Goal: Information Seeking & Learning: Learn about a topic

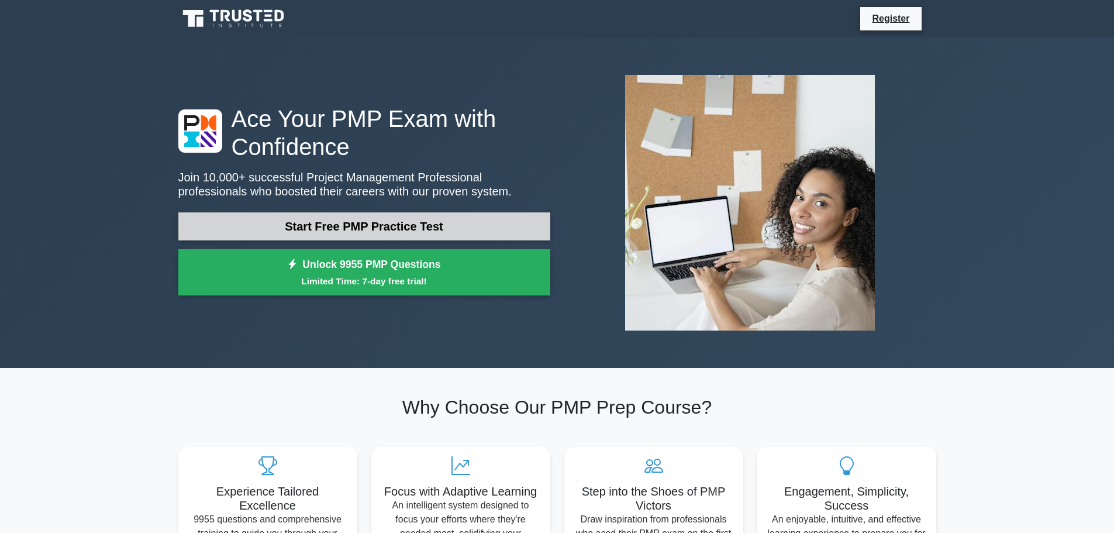
click at [376, 233] on link "Start Free PMP Practice Test" at bounding box center [364, 226] width 372 height 28
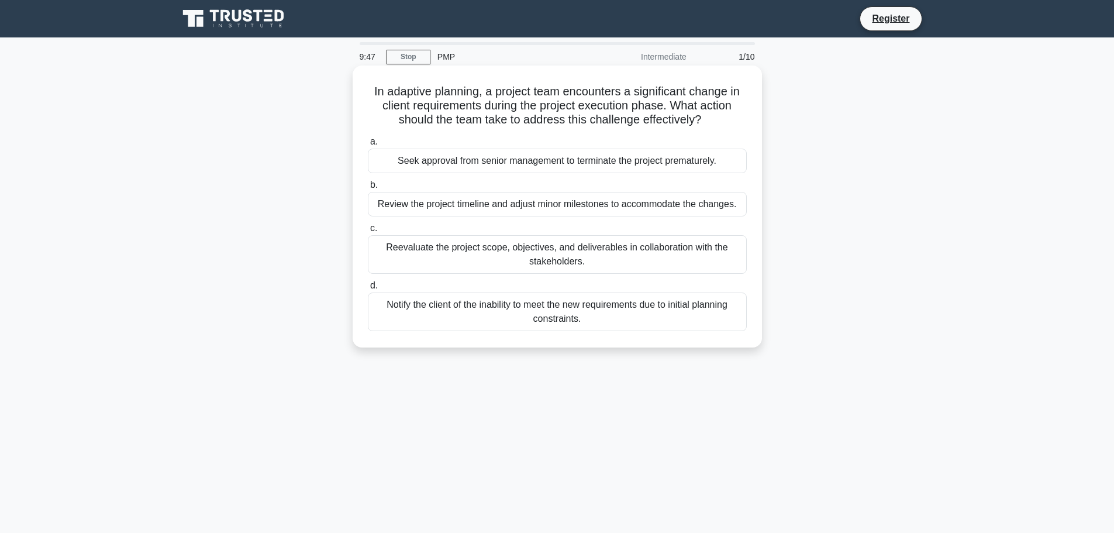
drag, startPoint x: 505, startPoint y: 97, endPoint x: 704, endPoint y: 125, distance: 201.8
click at [704, 125] on h5 "In adaptive planning, a project team encounters a significant change in client …" at bounding box center [557, 105] width 381 height 43
click at [581, 253] on div "Reevaluate the project scope, objectives, and deliverables in collaboration wit…" at bounding box center [557, 254] width 379 height 39
click at [368, 232] on input "c. Reevaluate the project scope, objectives, and deliverables in collaboration …" at bounding box center [368, 228] width 0 height 8
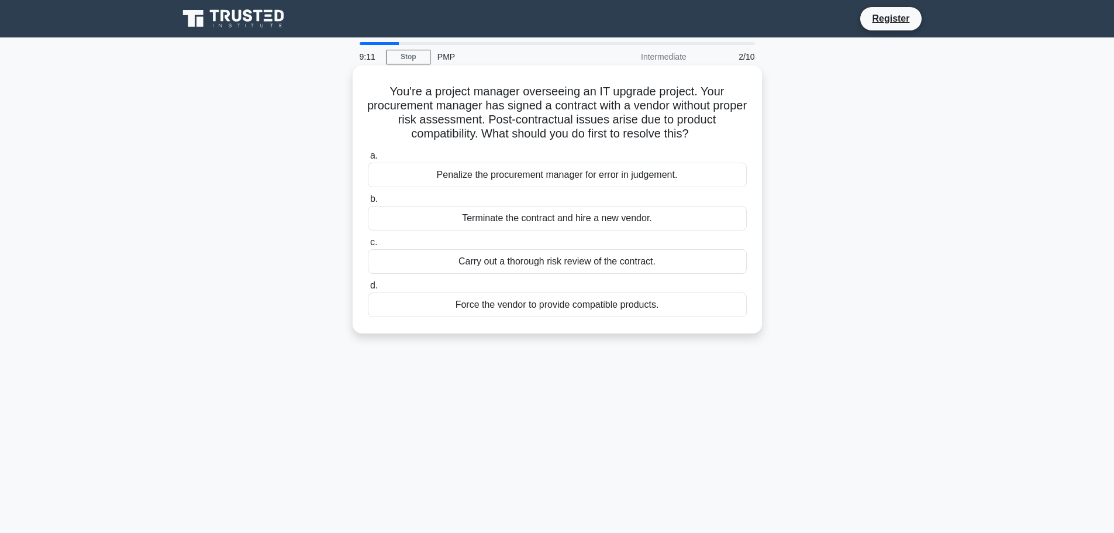
drag, startPoint x: 466, startPoint y: 109, endPoint x: 696, endPoint y: 132, distance: 230.9
click at [696, 132] on h5 "You're a project manager overseeing an IT upgrade project. Your procurement man…" at bounding box center [557, 112] width 381 height 57
click at [634, 263] on div "Carry out a thorough risk review of the contract." at bounding box center [557, 261] width 379 height 25
click at [368, 246] on input "c. Carry out a thorough risk review of the contract." at bounding box center [368, 243] width 0 height 8
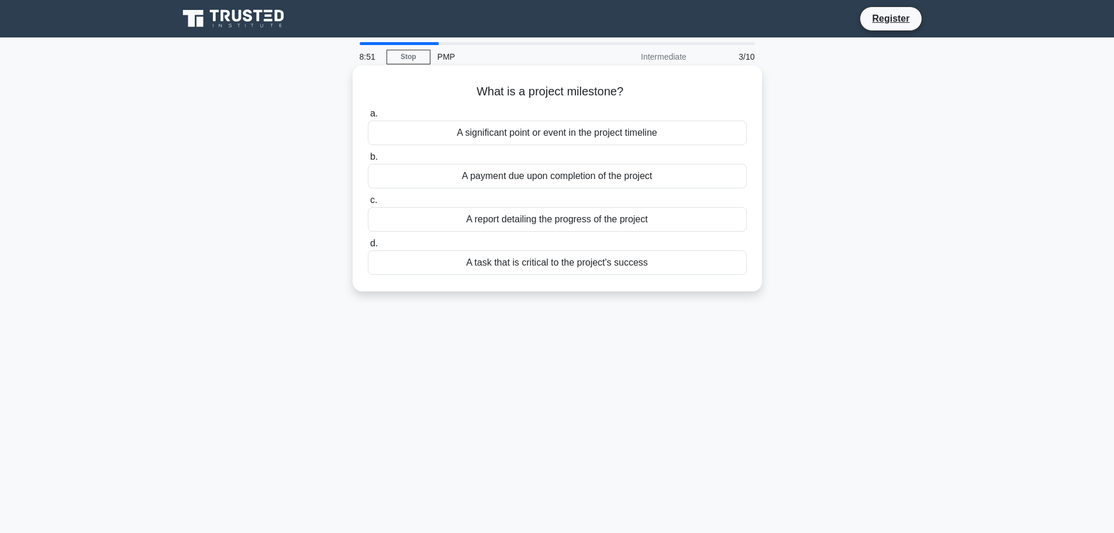
click at [553, 264] on div "A task that is critical to the project's success" at bounding box center [557, 262] width 379 height 25
click at [368, 247] on input "d. A task that is critical to the project's success" at bounding box center [368, 244] width 0 height 8
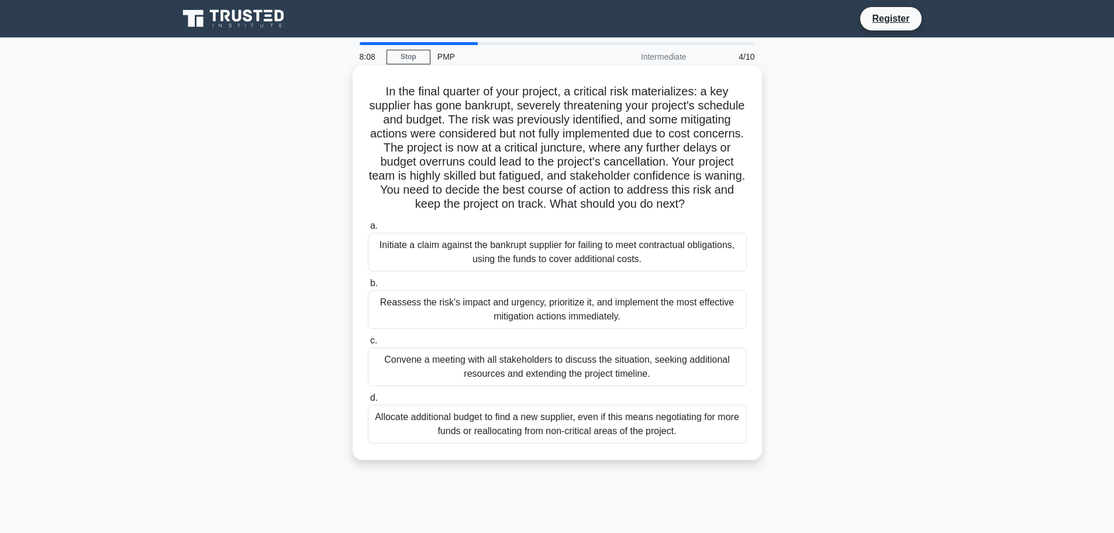
drag, startPoint x: 423, startPoint y: 111, endPoint x: 661, endPoint y: 216, distance: 260.7
click at [661, 212] on h5 "In the final quarter of your project, a critical risk materializes: a key suppl…" at bounding box center [557, 147] width 381 height 127
click at [435, 372] on div "Convene a meeting with all stakeholders to discuss the situation, seeking addit…" at bounding box center [557, 366] width 379 height 39
click at [368, 344] on input "c. Convene a meeting with all stakeholders to discuss the situation, seeking ad…" at bounding box center [368, 341] width 0 height 8
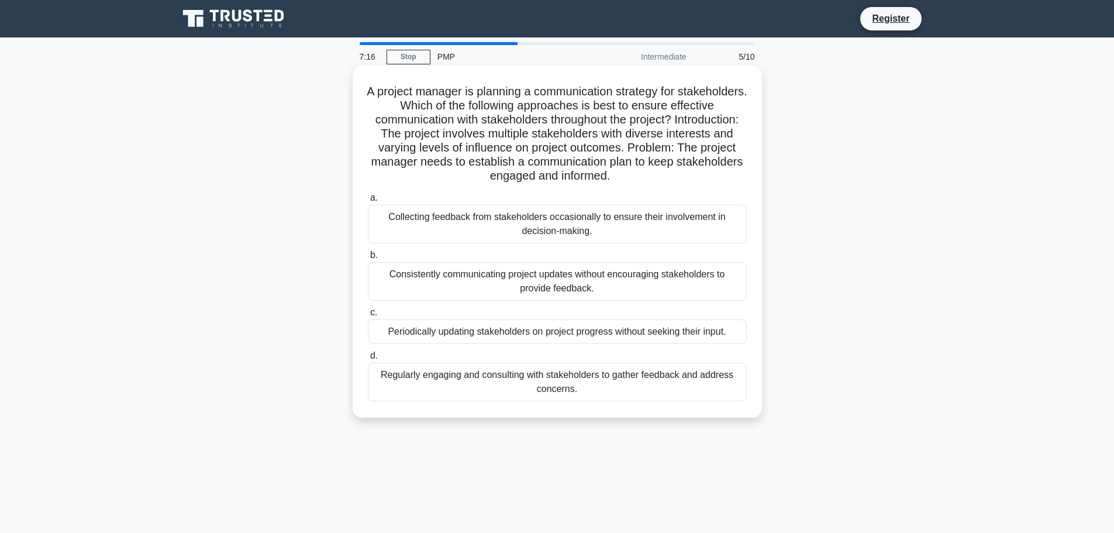
drag, startPoint x: 517, startPoint y: 96, endPoint x: 667, endPoint y: 181, distance: 172.2
click at [667, 181] on h5 "A project manager is planning a communication strategy for stakeholders. Which …" at bounding box center [557, 133] width 381 height 99
click at [593, 374] on div "Regularly engaging and consulting with stakeholders to gather feedback and addr…" at bounding box center [557, 381] width 379 height 39
click at [368, 360] on input "d. Regularly engaging and consulting with stakeholders to gather feedback and a…" at bounding box center [368, 356] width 0 height 8
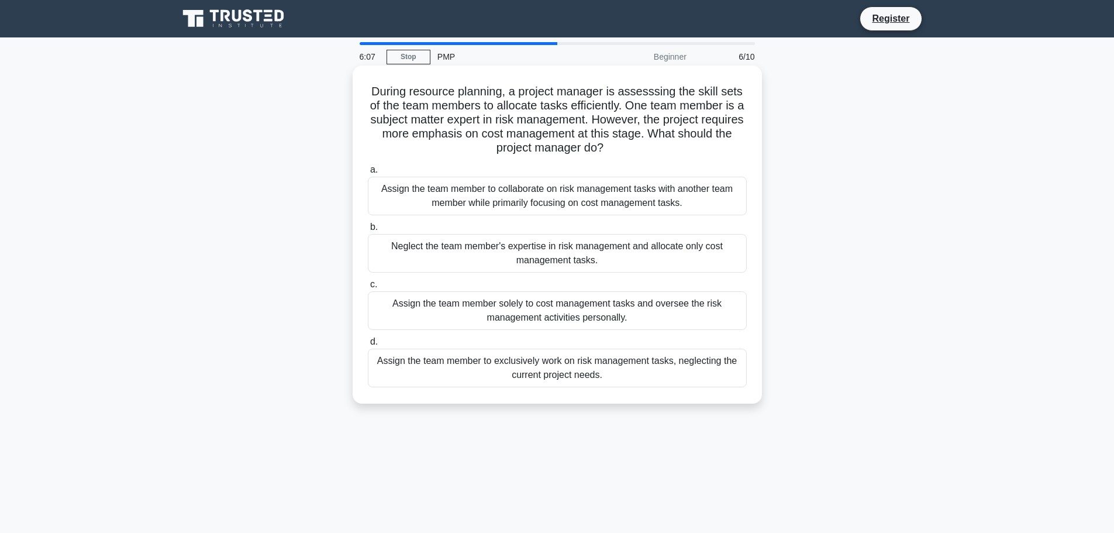
click at [568, 201] on div "Assign the team member to collaborate on risk management tasks with another tea…" at bounding box center [557, 196] width 379 height 39
click at [368, 174] on input "a. Assign the team member to collaborate on risk management tasks with another …" at bounding box center [368, 170] width 0 height 8
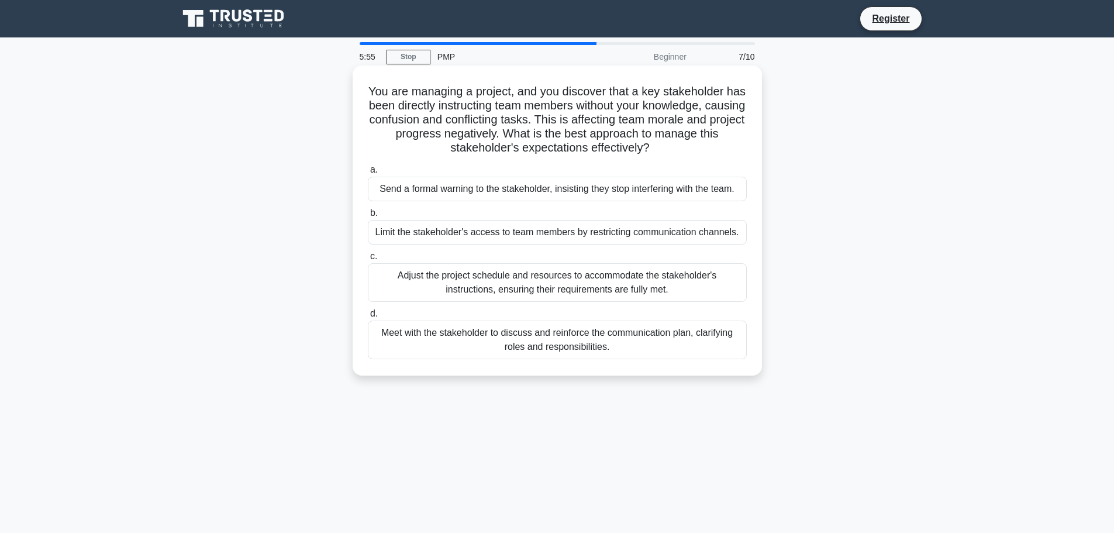
drag, startPoint x: 577, startPoint y: 95, endPoint x: 672, endPoint y: 153, distance: 111.5
click at [672, 153] on h5 "You are managing a project, and you discover that a key stakeholder has been di…" at bounding box center [557, 119] width 381 height 71
click at [610, 343] on div "Meet with the stakeholder to discuss and reinforce the communication plan, clar…" at bounding box center [557, 339] width 379 height 39
click at [368, 317] on input "d. Meet with the stakeholder to discuss and reinforce the communication plan, c…" at bounding box center [368, 314] width 0 height 8
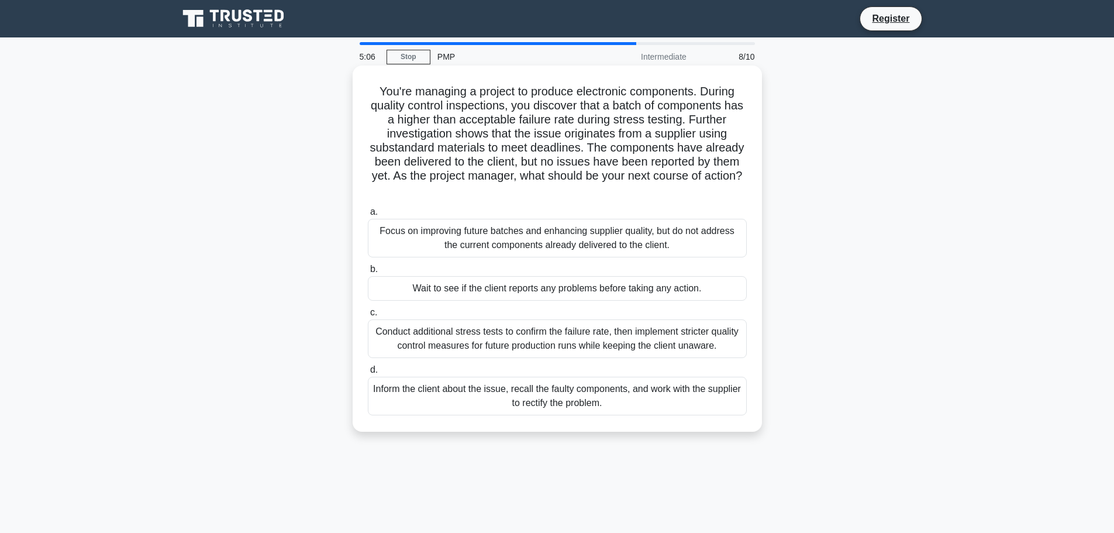
drag, startPoint x: 592, startPoint y: 94, endPoint x: 635, endPoint y: 185, distance: 101.2
click at [635, 185] on h5 "You're managing a project to produce electronic components. During quality cont…" at bounding box center [557, 140] width 381 height 113
click at [601, 397] on div "Inform the client about the issue, recall the faulty components, and work with …" at bounding box center [557, 395] width 379 height 39
click at [368, 374] on input "d. Inform the client about the issue, recall the faulty components, and work wi…" at bounding box center [368, 370] width 0 height 8
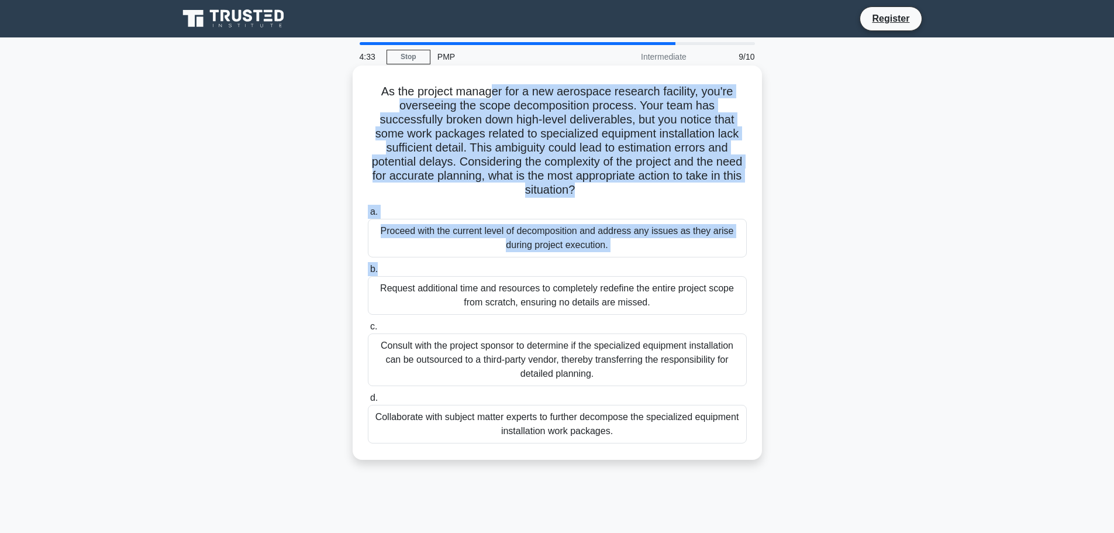
drag, startPoint x: 489, startPoint y: 91, endPoint x: 666, endPoint y: 266, distance: 248.4
click at [666, 266] on div "As the project manager for a new aerospace research facility, you're overseeing…" at bounding box center [557, 262] width 400 height 385
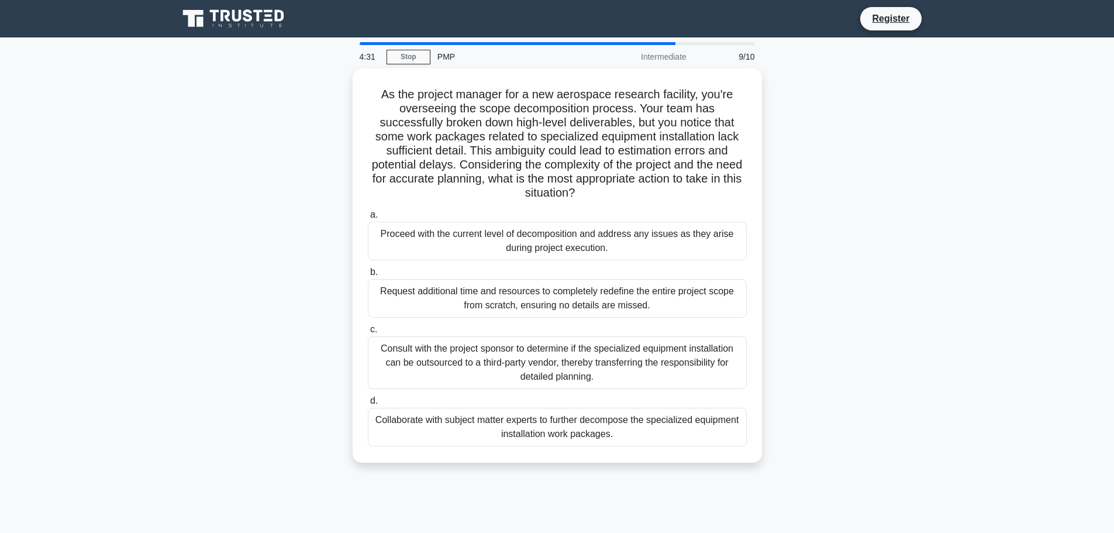
click at [891, 317] on div "As the project manager for a new aerospace research facility, you're overseeing…" at bounding box center [557, 272] width 772 height 408
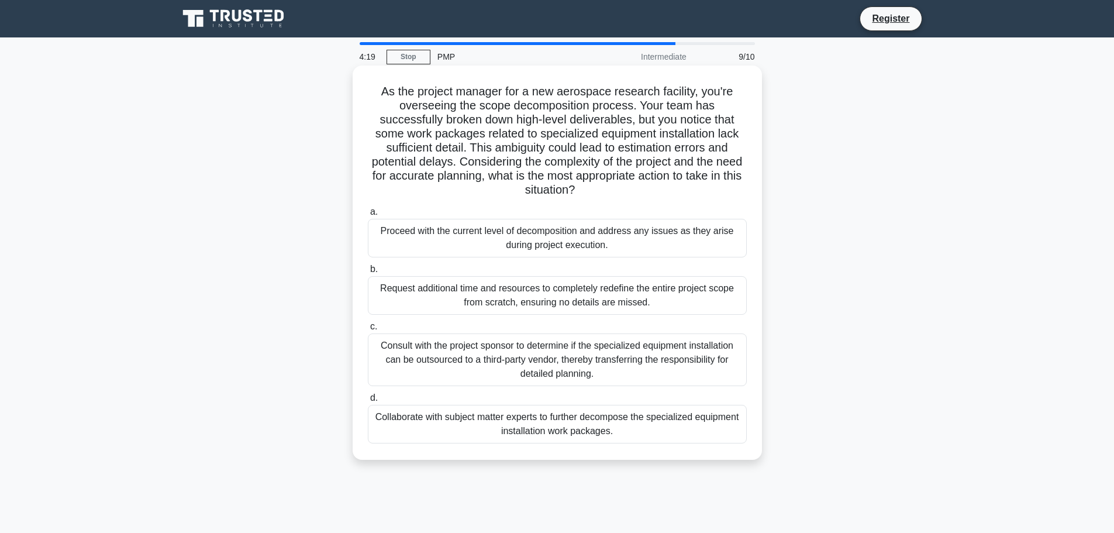
click at [590, 423] on div "Collaborate with subject matter experts to further decompose the specialized eq…" at bounding box center [557, 424] width 379 height 39
click at [368, 402] on input "d. Collaborate with subject matter experts to further decompose the specialized…" at bounding box center [368, 398] width 0 height 8
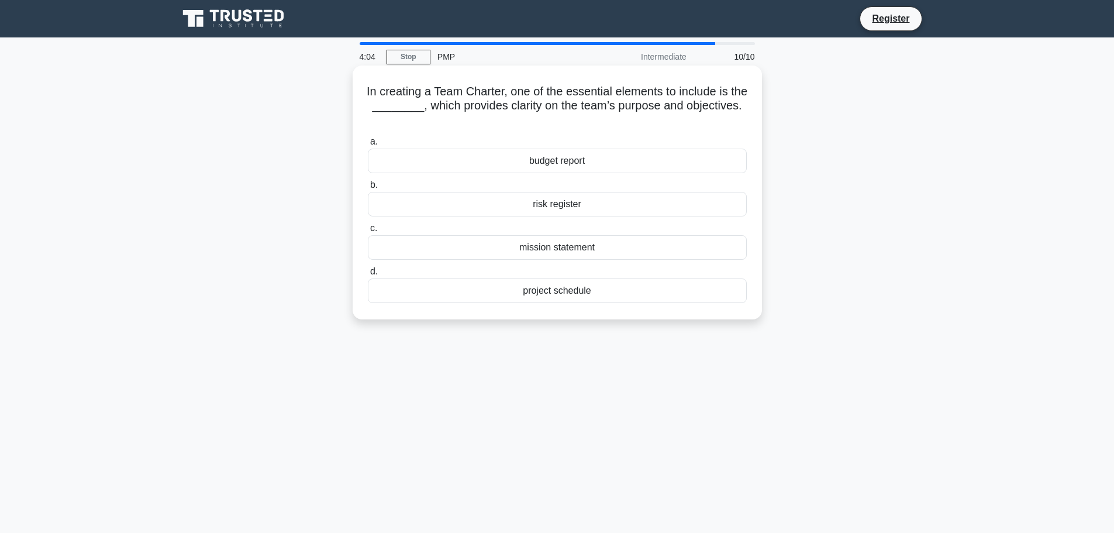
drag, startPoint x: 527, startPoint y: 94, endPoint x: 719, endPoint y: 114, distance: 193.4
click at [719, 114] on h5 "In creating a Team Charter, one of the essential elements to include is the ___…" at bounding box center [557, 105] width 381 height 43
click at [609, 209] on div "risk register" at bounding box center [557, 204] width 379 height 25
click at [368, 189] on input "b. risk register" at bounding box center [368, 185] width 0 height 8
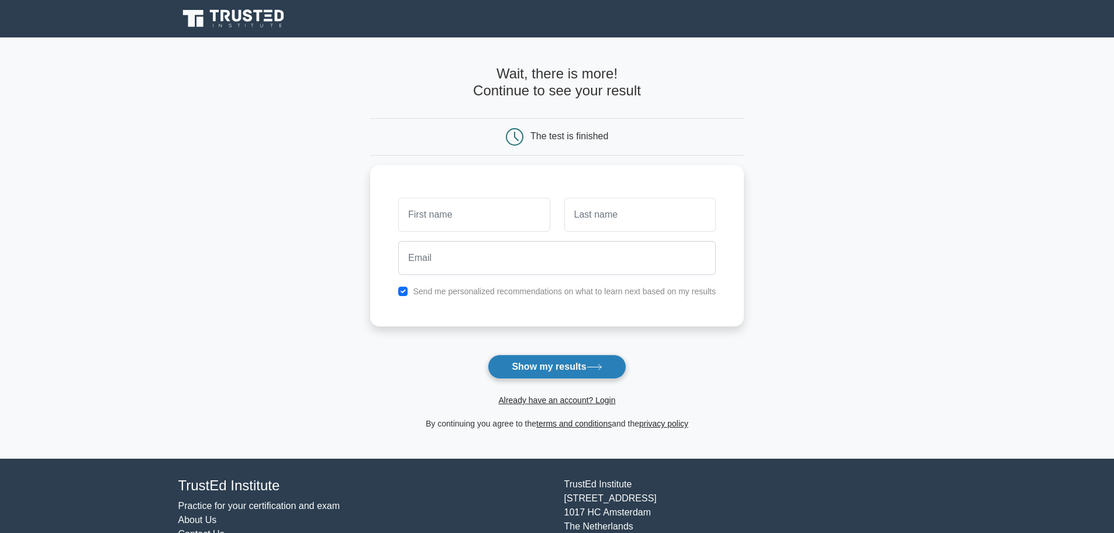
click at [550, 363] on button "Show my results" at bounding box center [557, 366] width 138 height 25
click at [459, 219] on input "text" at bounding box center [473, 212] width 151 height 34
type input "Sunil"
click at [615, 220] on input "text" at bounding box center [639, 212] width 151 height 34
type input "K S"
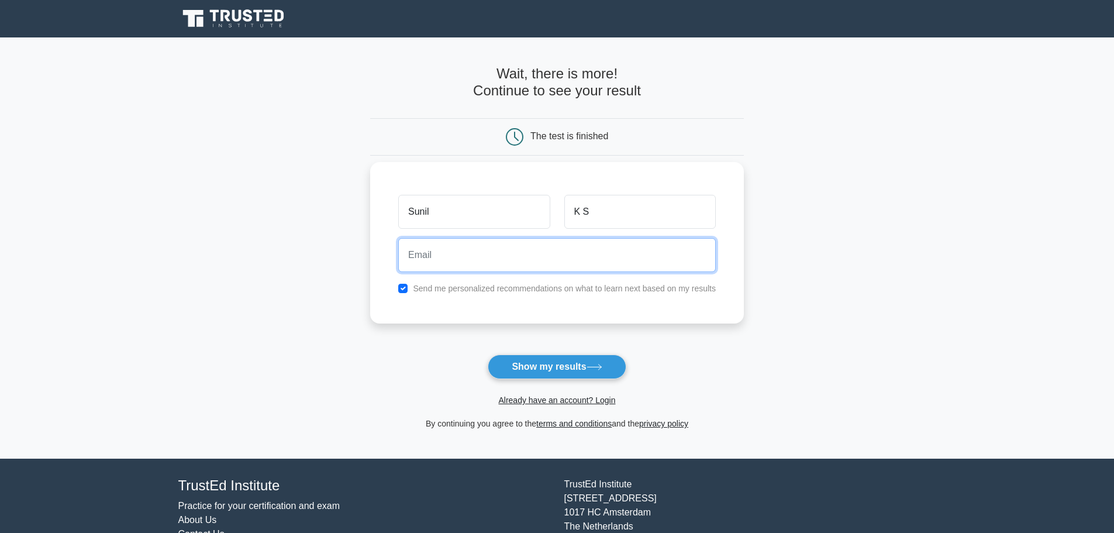
click at [482, 262] on input "email" at bounding box center [556, 255] width 317 height 34
type input "sunil047@gmail.com"
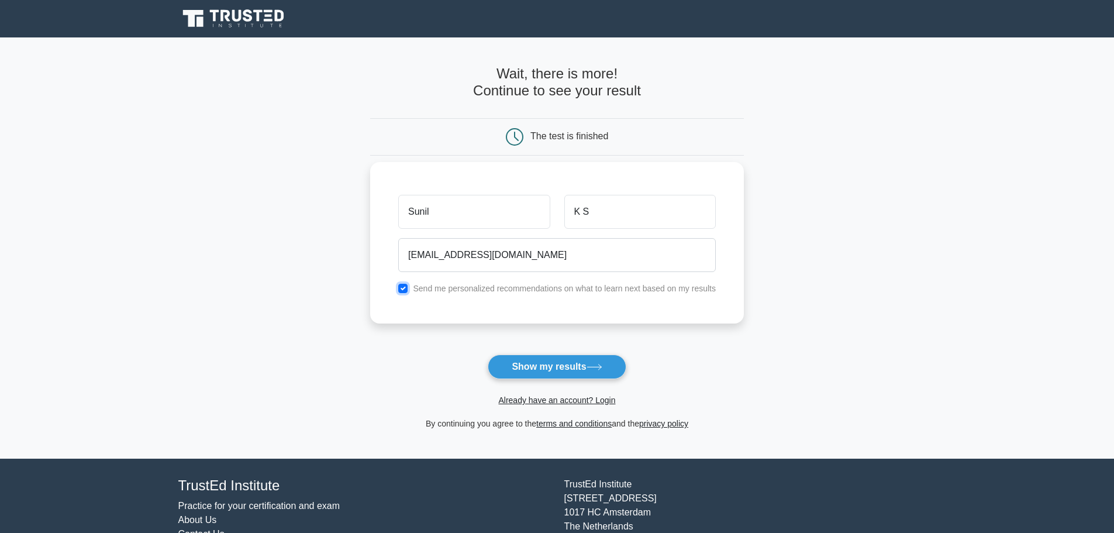
click at [400, 288] on input "checkbox" at bounding box center [402, 288] width 9 height 9
checkbox input "false"
click at [550, 371] on button "Show my results" at bounding box center [557, 366] width 138 height 25
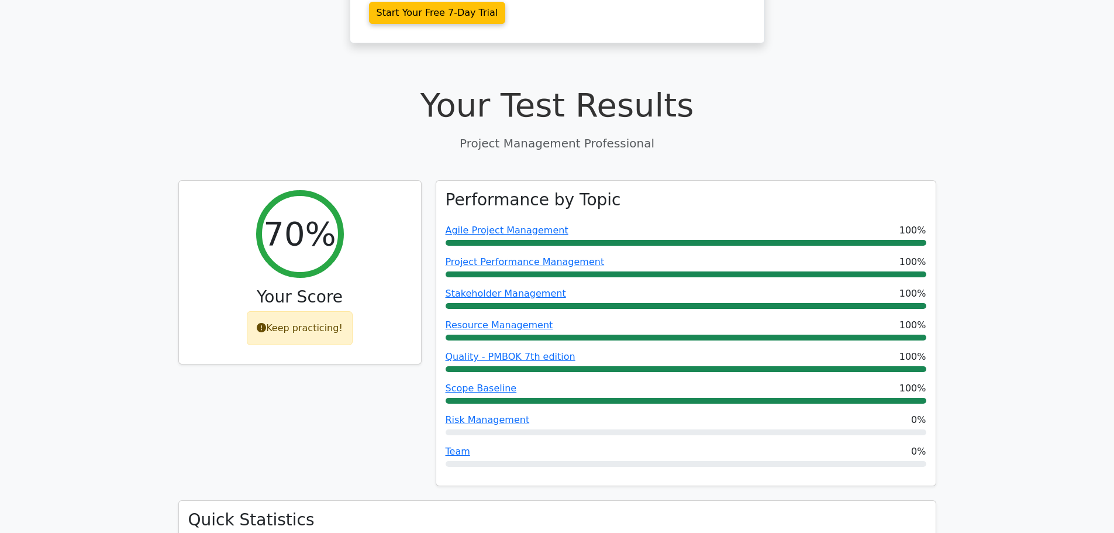
scroll to position [351, 0]
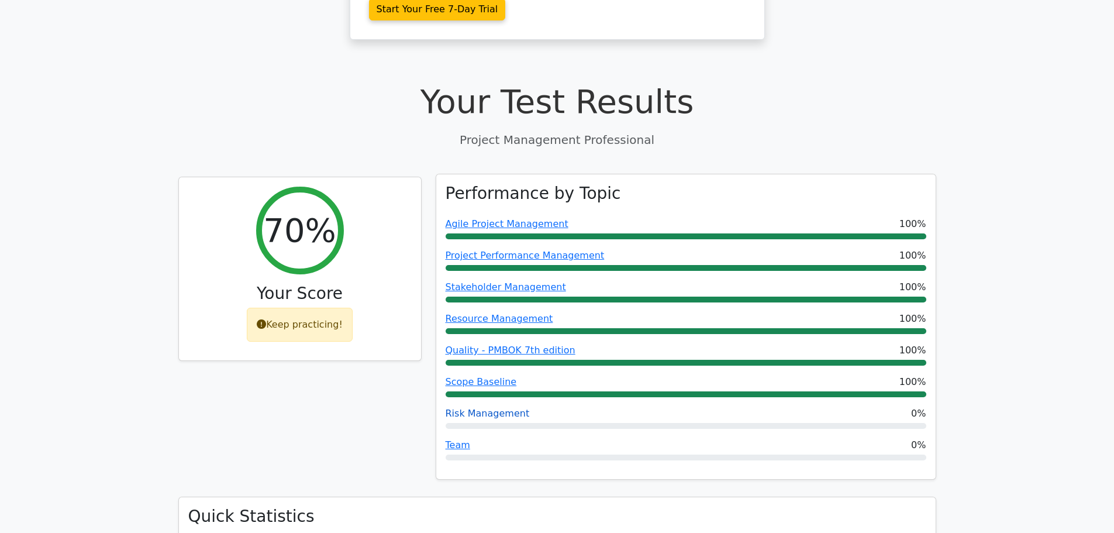
click at [491, 407] on link "Risk Management" at bounding box center [487, 412] width 84 height 11
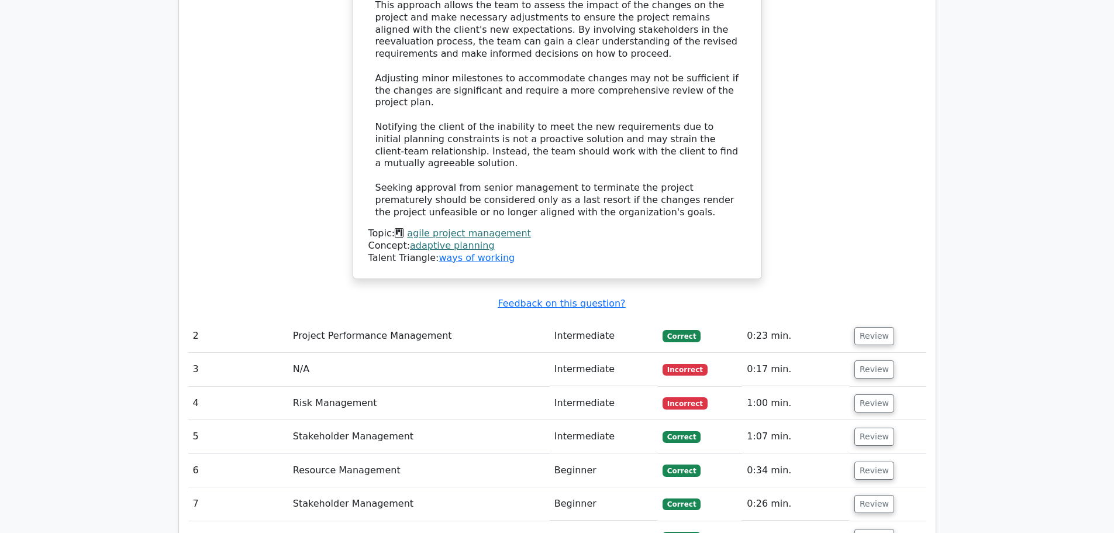
scroll to position [1462, 0]
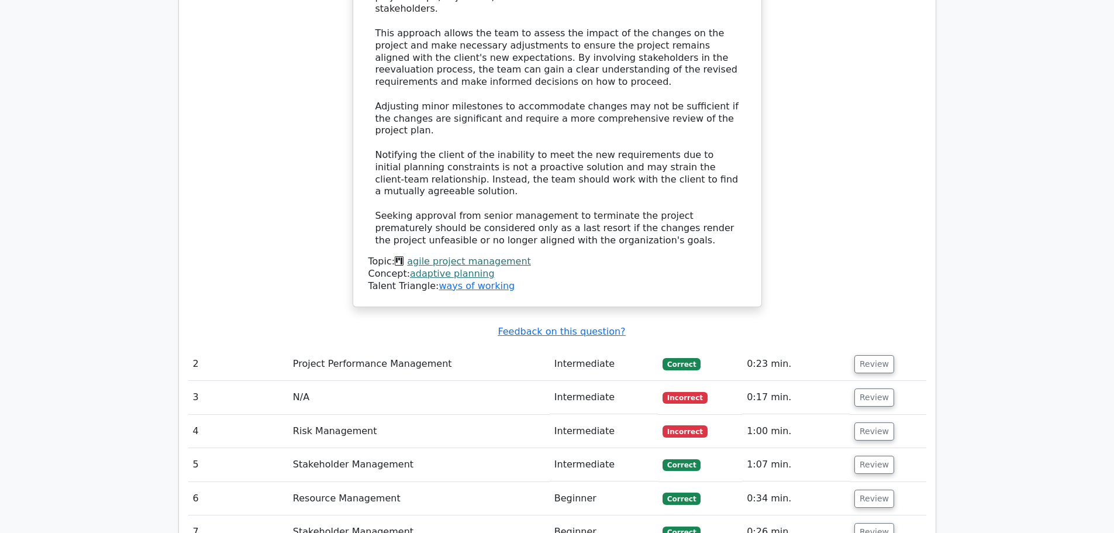
click at [531, 381] on td "N/A" at bounding box center [418, 397] width 261 height 33
click at [861, 388] on button "Review" at bounding box center [874, 397] width 40 height 18
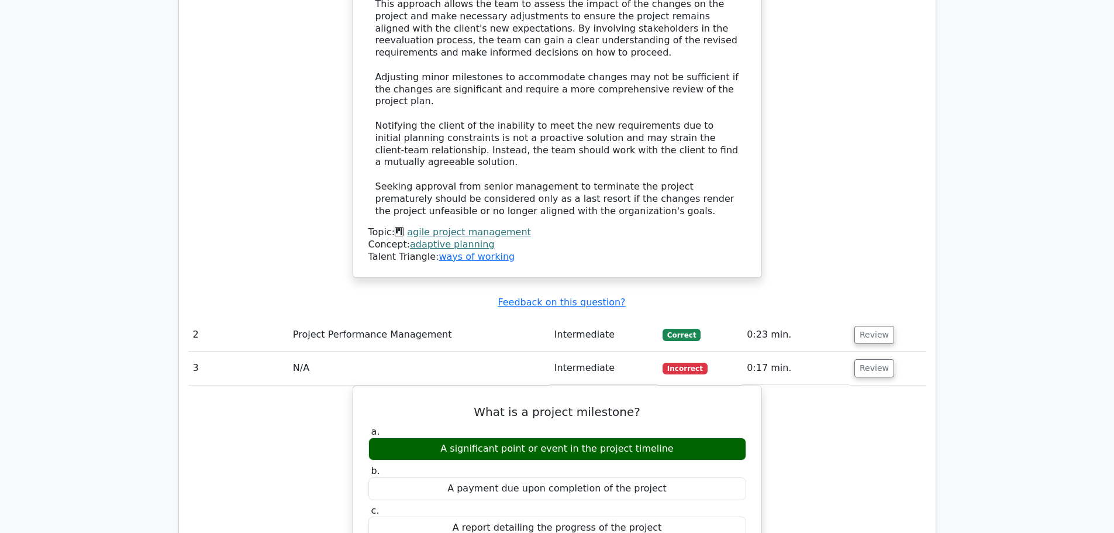
scroll to position [1520, 0]
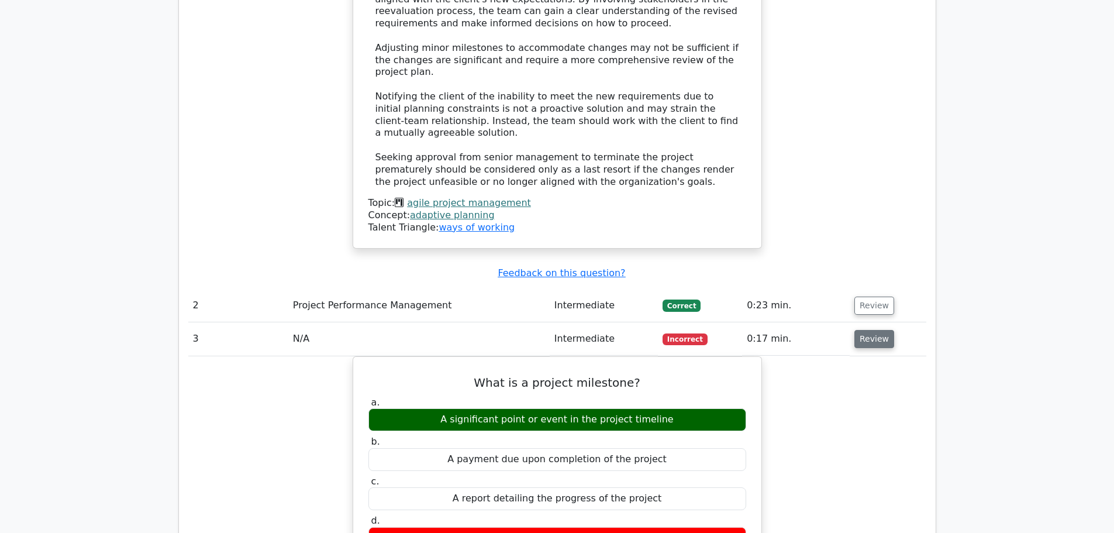
click at [865, 330] on button "Review" at bounding box center [874, 339] width 40 height 18
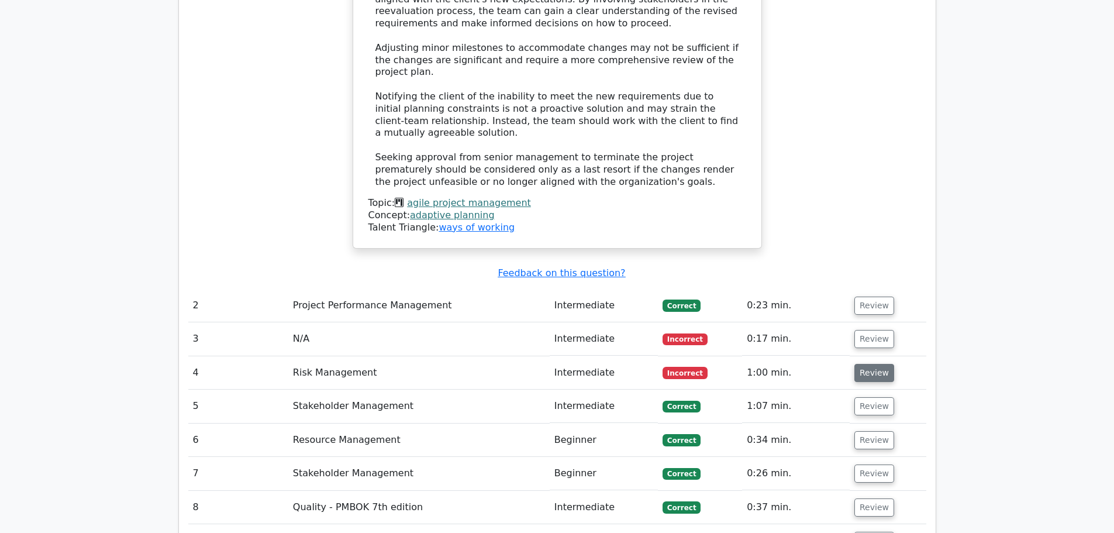
click at [863, 364] on button "Review" at bounding box center [874, 373] width 40 height 18
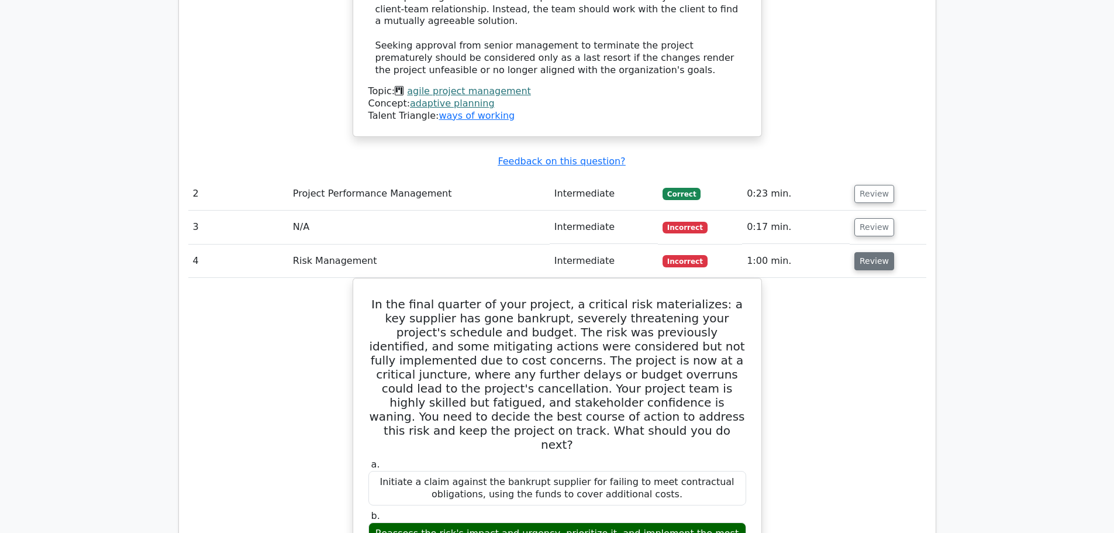
scroll to position [1637, 0]
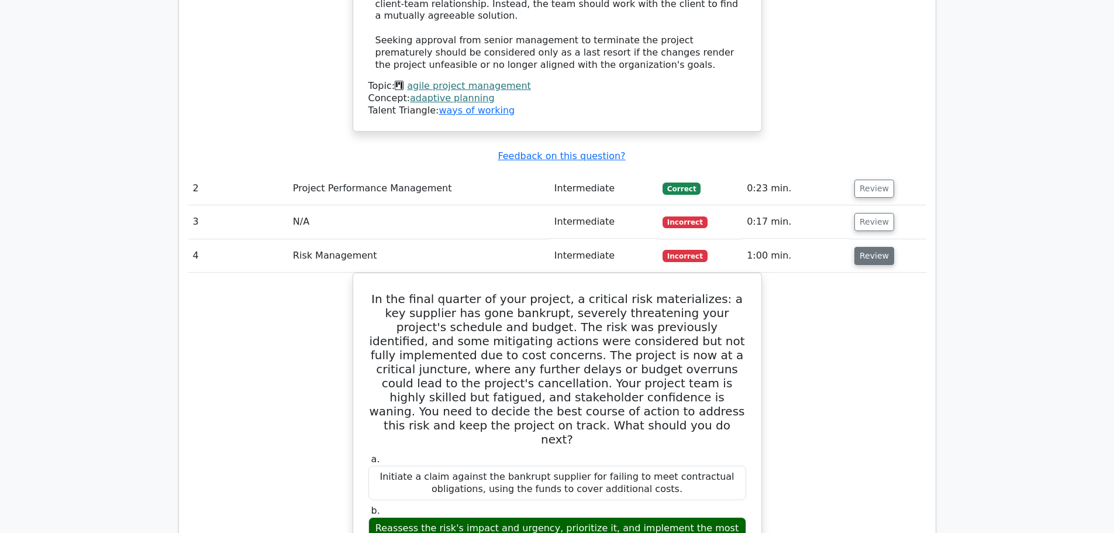
click at [874, 247] on button "Review" at bounding box center [874, 256] width 40 height 18
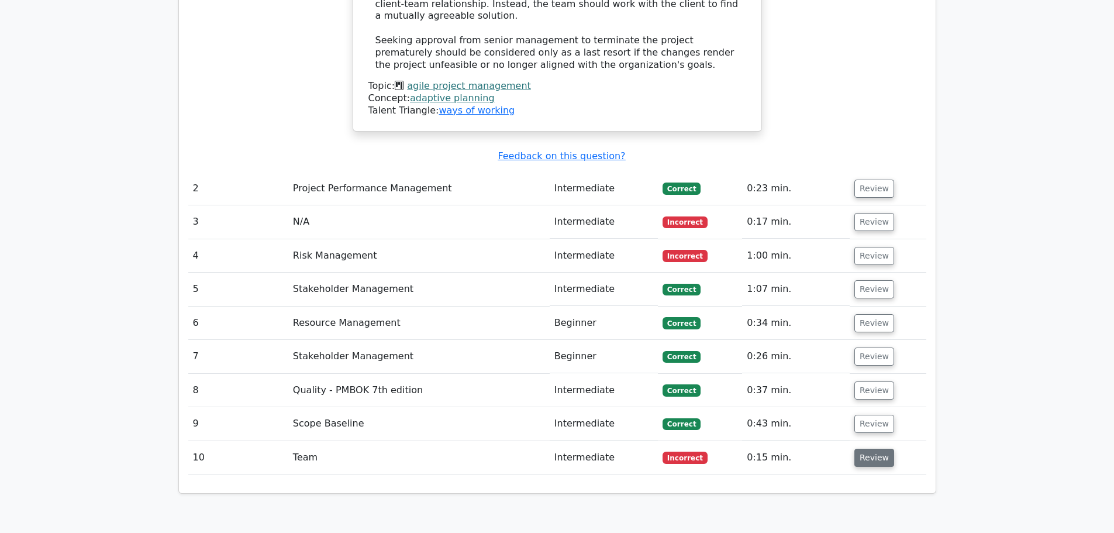
click at [867, 448] on button "Review" at bounding box center [874, 457] width 40 height 18
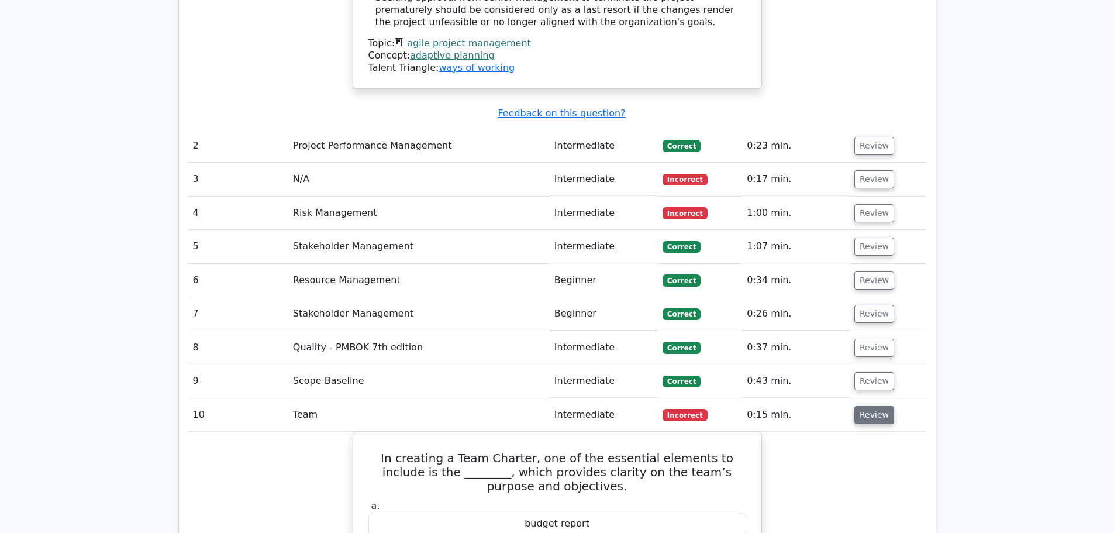
scroll to position [1754, 0]
